Goal: Task Accomplishment & Management: Use online tool/utility

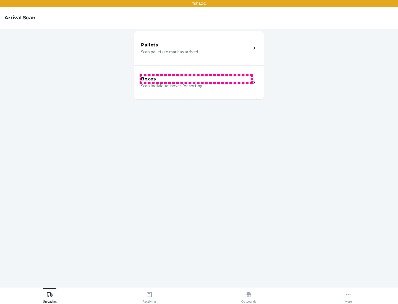
click at [196, 79] on div "Boxes" at bounding box center [196, 79] width 110 height 7
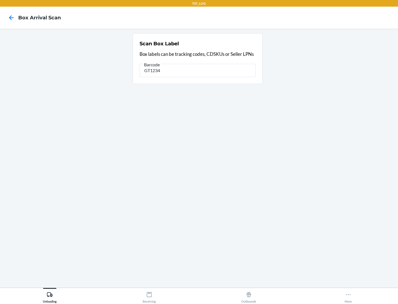
type input "GT1234"
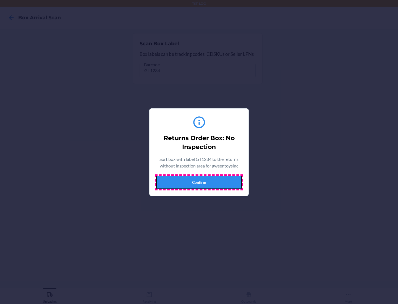
click at [199, 182] on button "Confirm" at bounding box center [199, 182] width 86 height 13
